Goal: Task Accomplishment & Management: Manage account settings

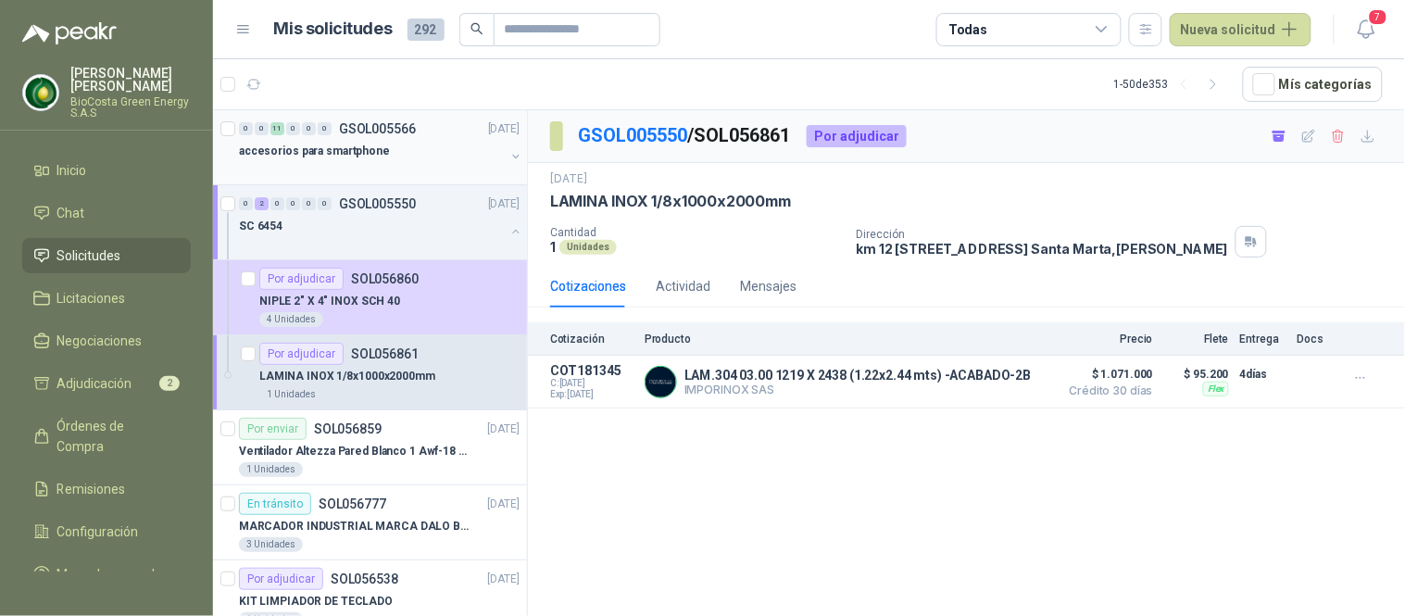
click at [343, 145] on p "accesorios para smartphone" at bounding box center [314, 152] width 151 height 18
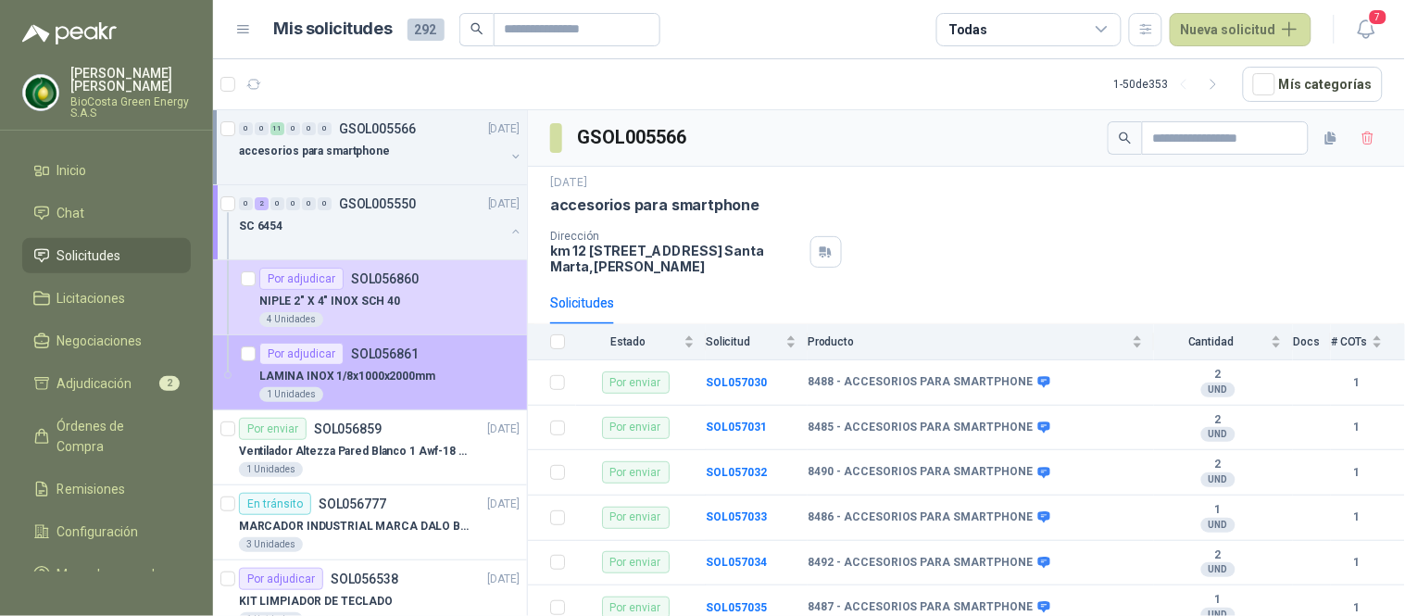
scroll to position [103, 0]
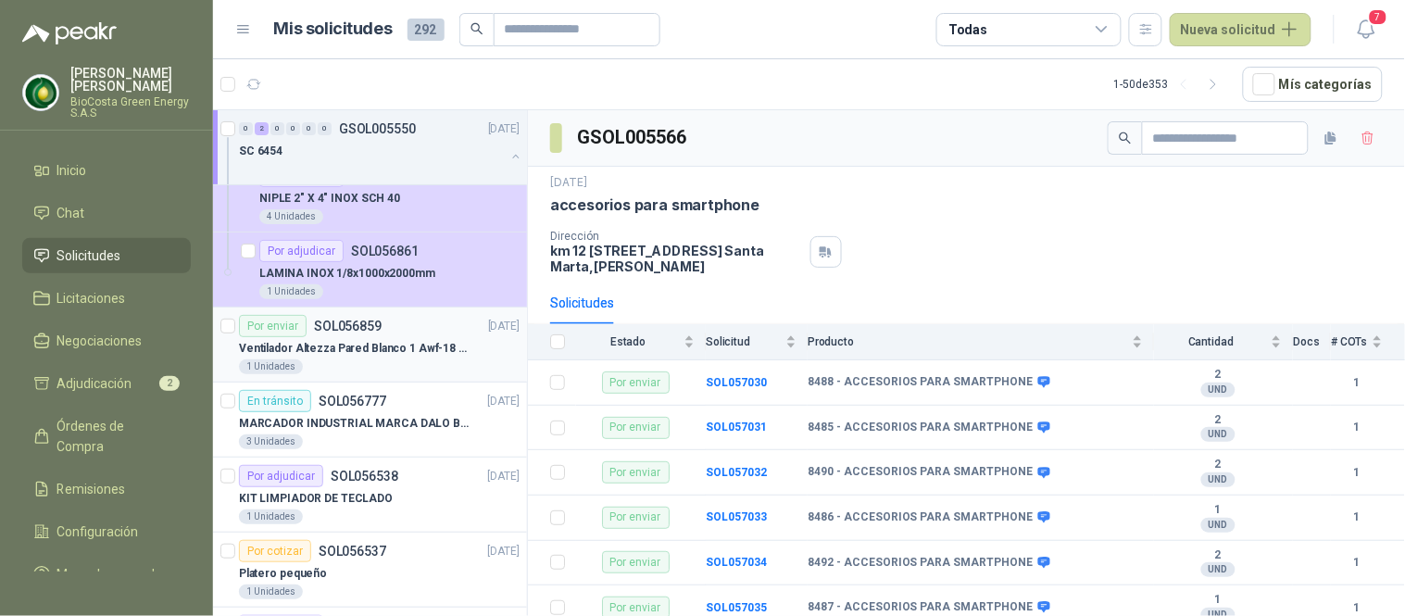
click at [367, 354] on p "Ventilador Altezza Pared Blanco 1 Awf-18 Pro Balinera" at bounding box center [354, 349] width 231 height 18
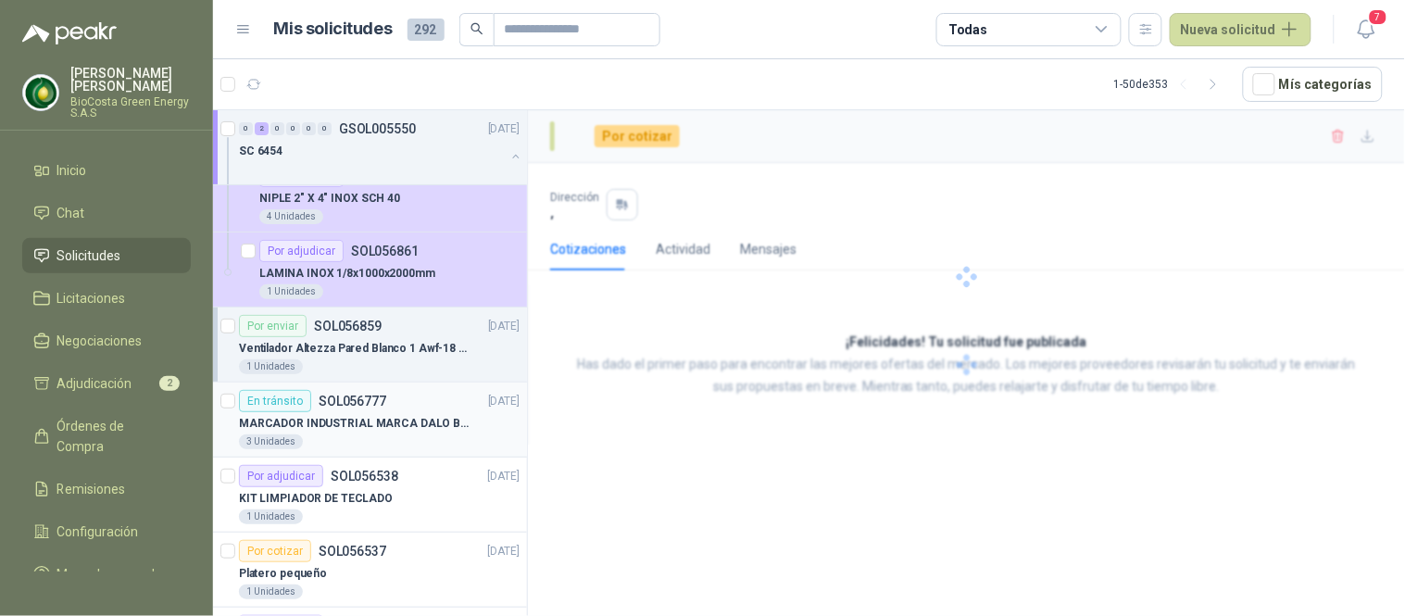
click at [400, 418] on p "MARCADOR INDUSTRIAL MARCA DALO BLANCO" at bounding box center [354, 424] width 231 height 18
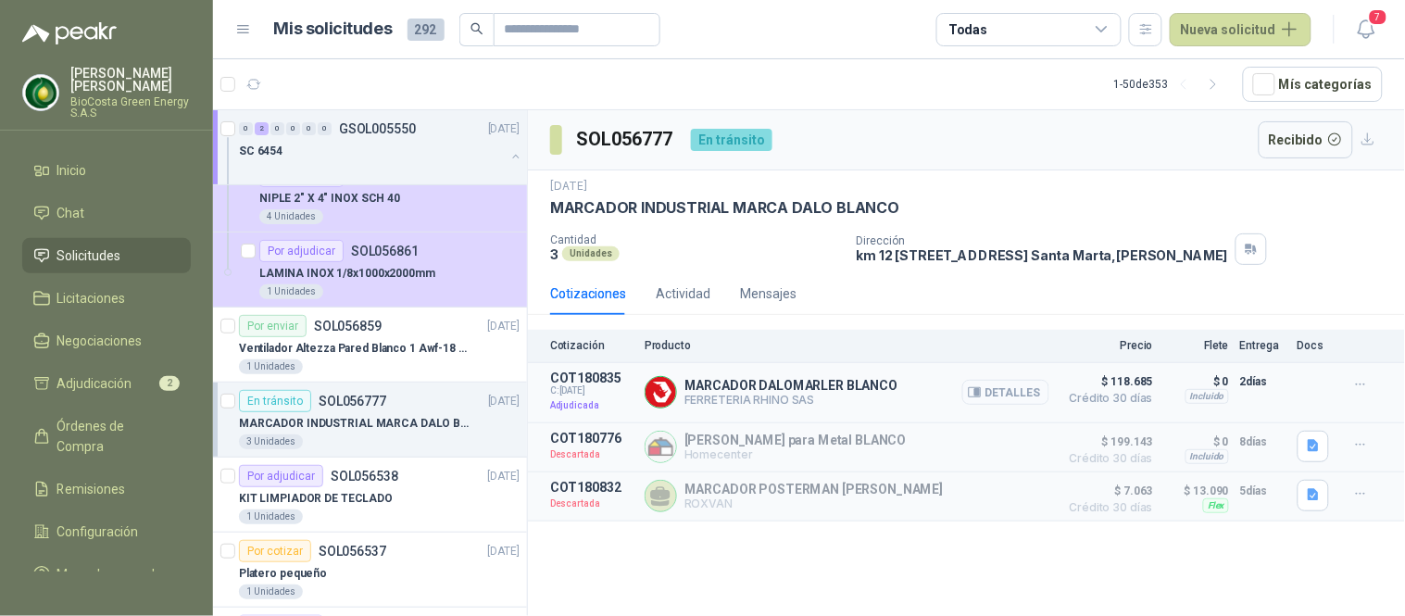
click at [991, 402] on button "Detalles" at bounding box center [1006, 392] width 87 height 25
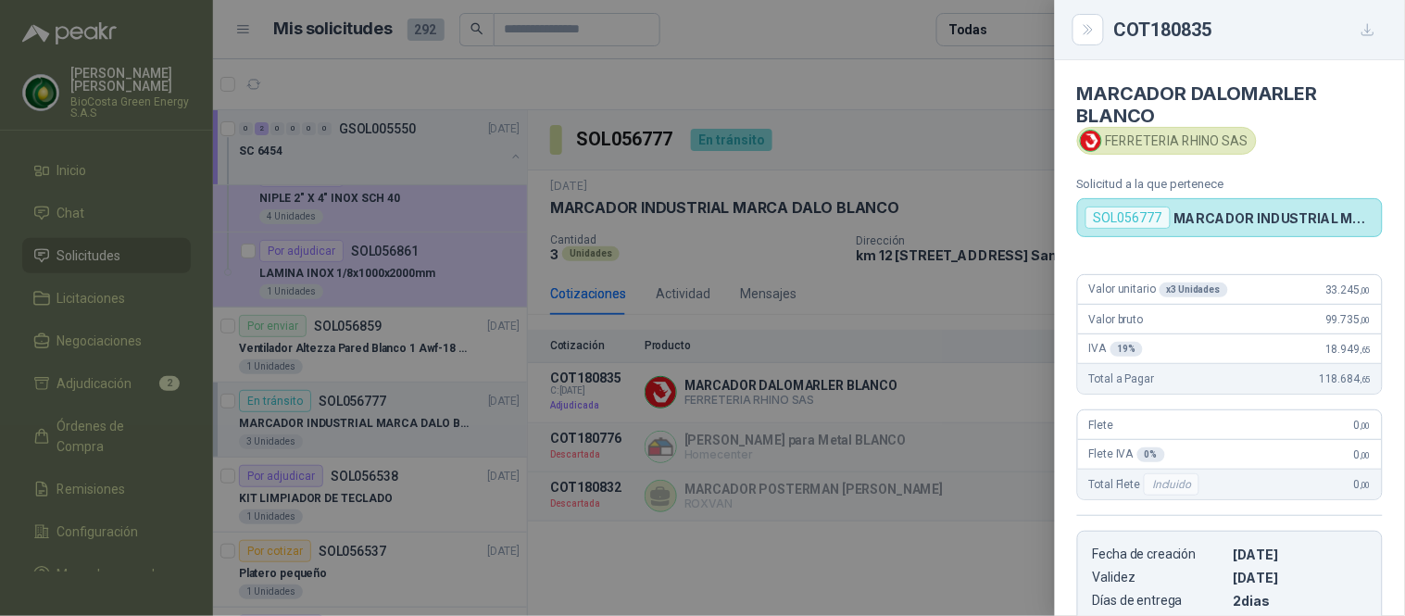
click at [928, 283] on div at bounding box center [702, 308] width 1405 height 616
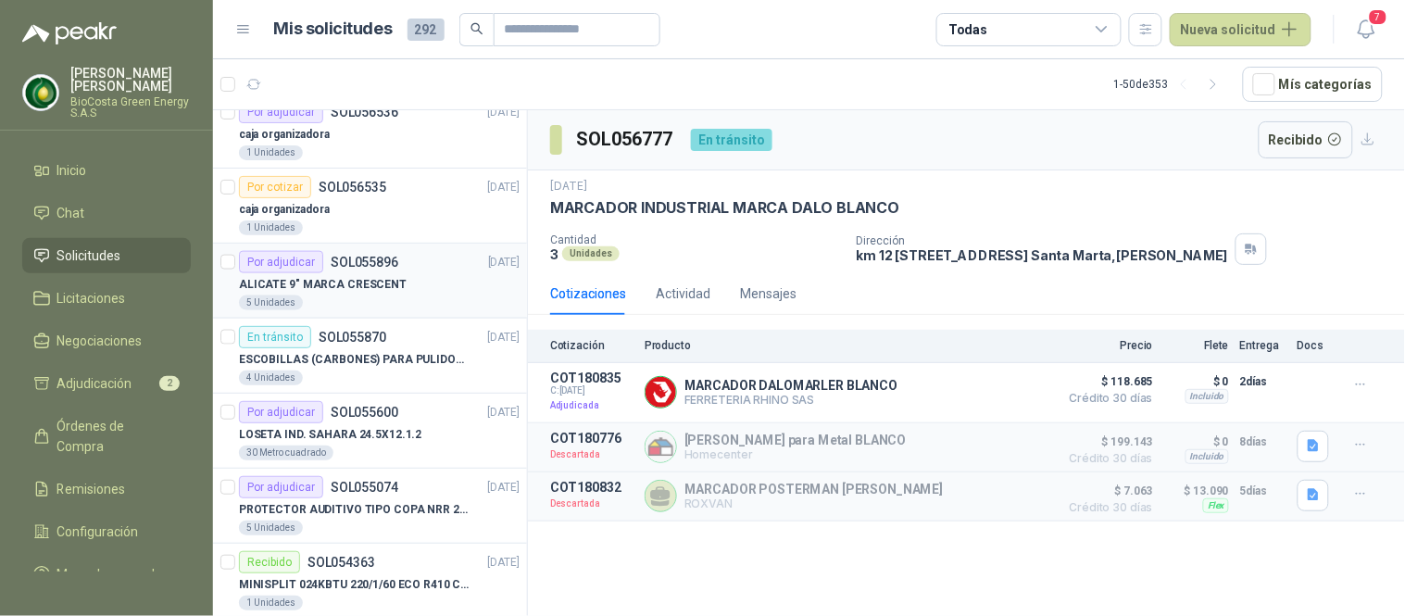
scroll to position [720, 0]
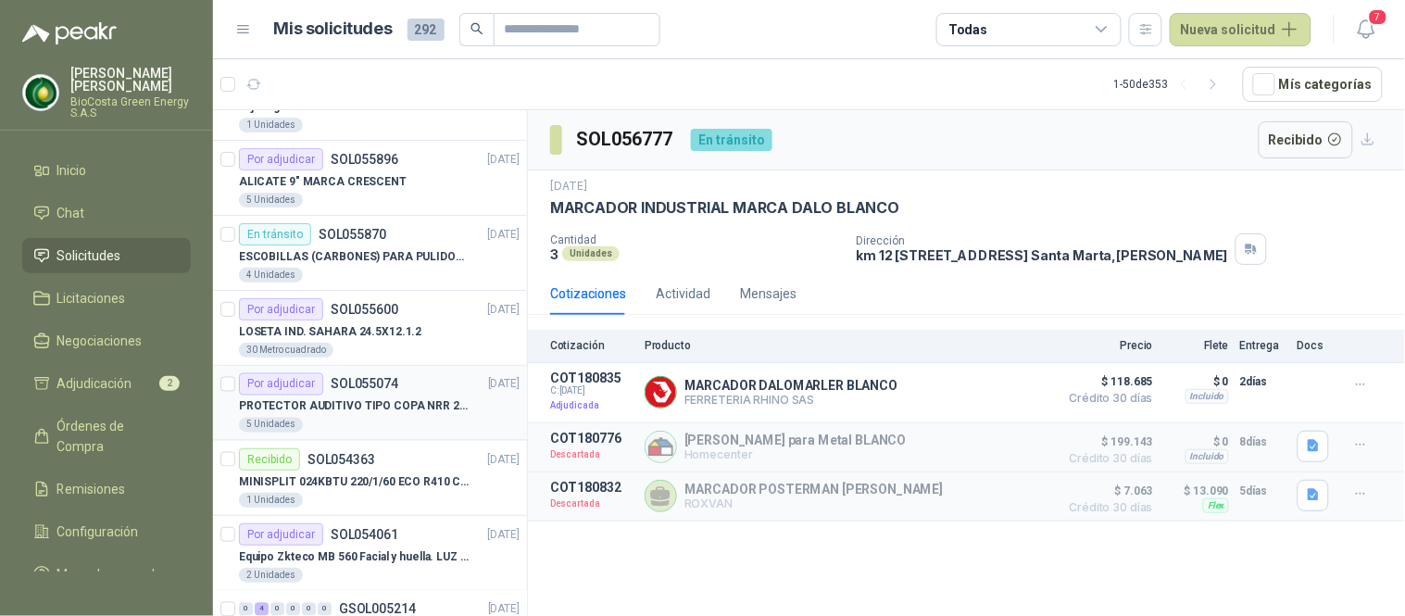
click at [403, 408] on p "PROTECTOR AUDITIVO TIPO COPA NRR 23dB" at bounding box center [354, 407] width 231 height 18
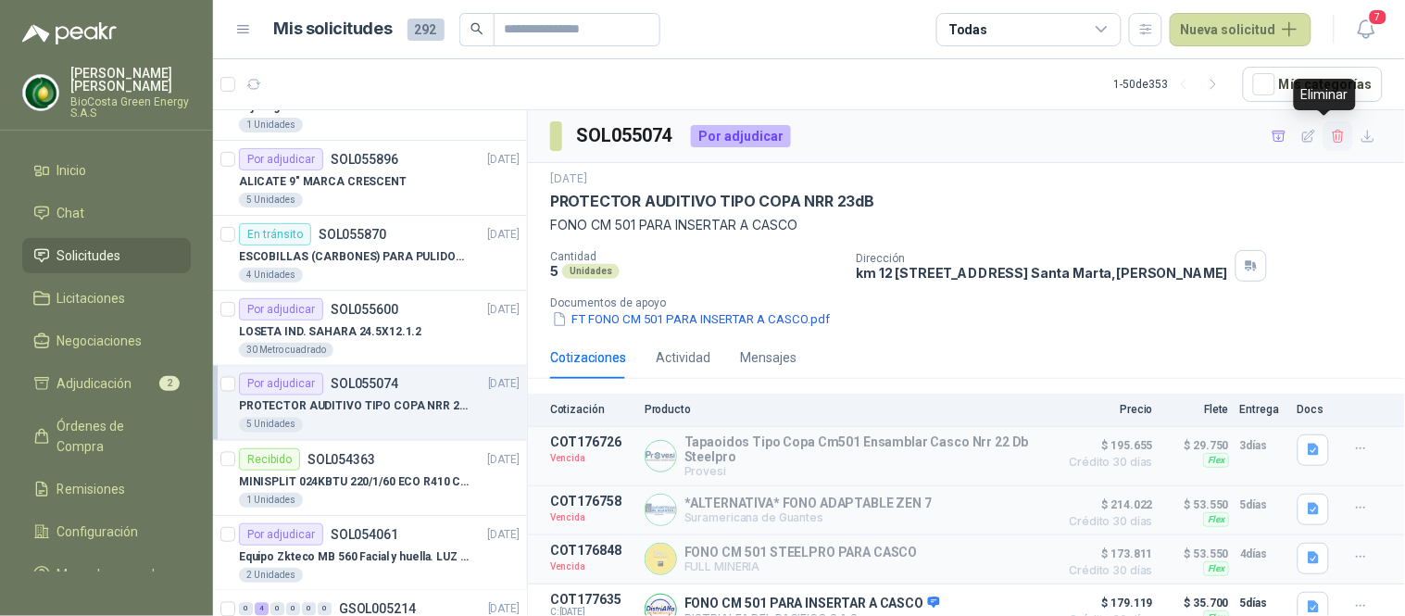
click at [1331, 144] on icon "button" at bounding box center [1339, 137] width 16 height 16
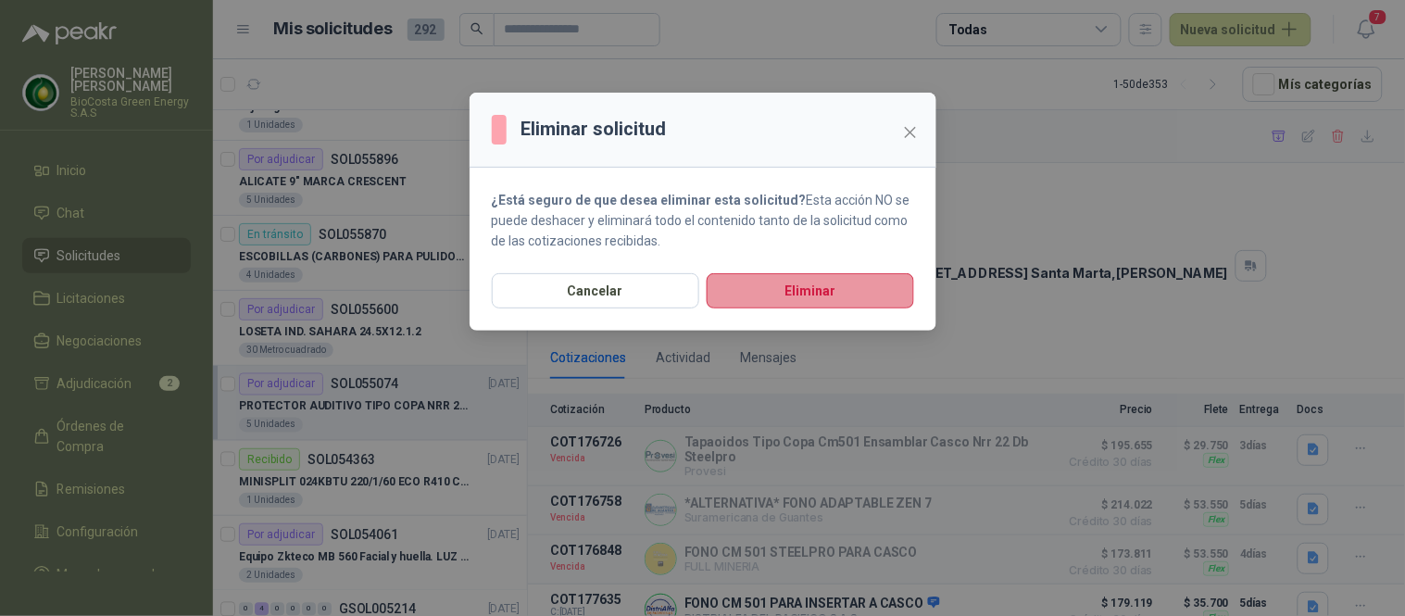
click at [863, 294] on button "Eliminar" at bounding box center [811, 290] width 208 height 35
